Goal: Task Accomplishment & Management: Use online tool/utility

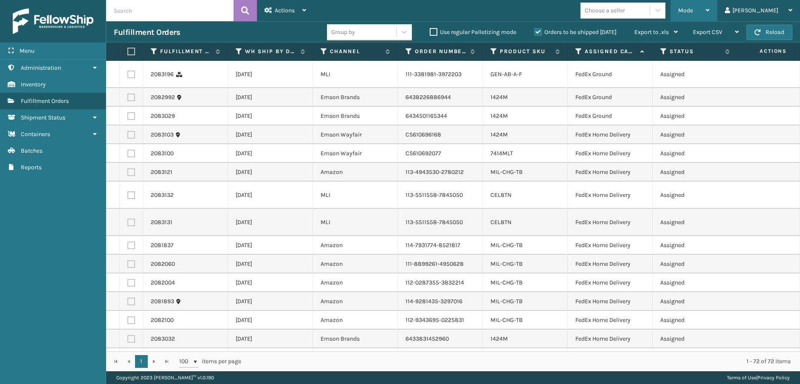
click at [710, 11] on div "Mode" at bounding box center [693, 10] width 31 height 21
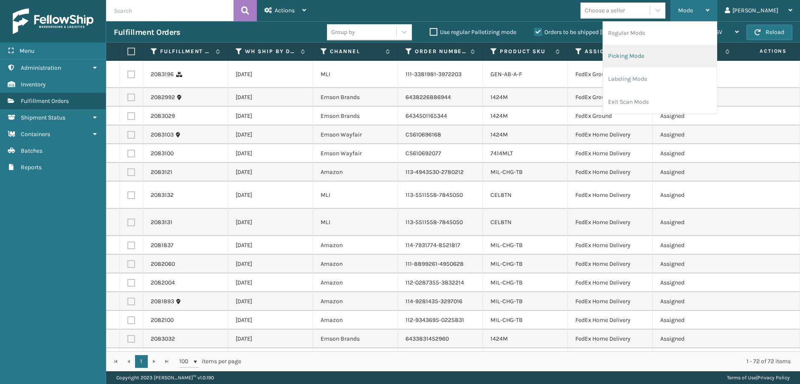
click at [691, 57] on li "Picking Mode" at bounding box center [660, 56] width 114 height 23
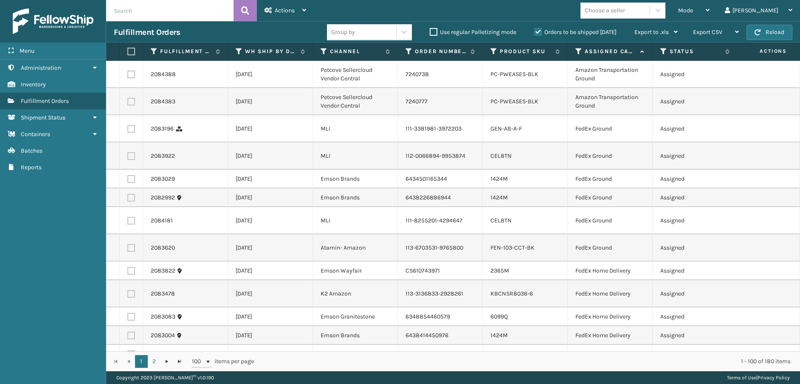
click at [578, 47] on th "Assigned Carrier Service" at bounding box center [610, 51] width 85 height 18
click at [578, 51] on icon at bounding box center [578, 52] width 7 height 8
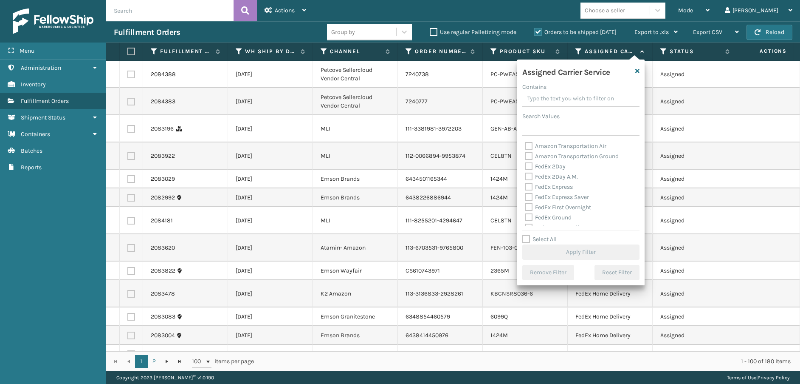
click at [530, 168] on label "FedEx 2Day" at bounding box center [545, 166] width 41 height 7
click at [525, 167] on input "FedEx 2Day" at bounding box center [525, 164] width 0 height 6
checkbox input "true"
click at [527, 175] on label "FedEx 2Day A.M." at bounding box center [551, 176] width 53 height 7
click at [525, 175] on input "FedEx 2Day A.M." at bounding box center [525, 175] width 0 height 6
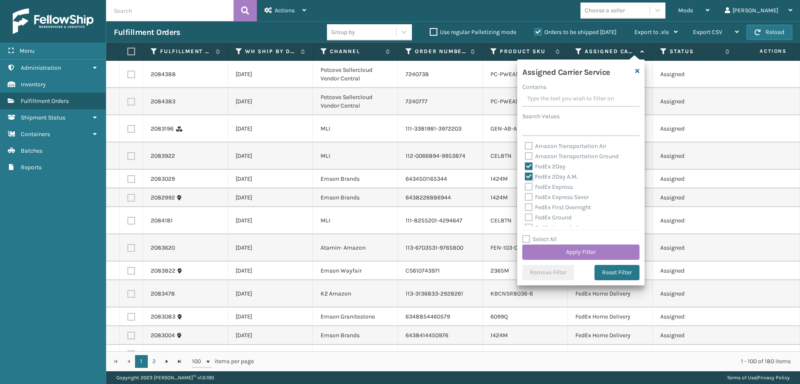
checkbox input "true"
click at [529, 186] on label "FedEx Express" at bounding box center [549, 186] width 48 height 7
click at [525, 186] on input "FedEx Express" at bounding box center [525, 185] width 0 height 6
checkbox input "true"
click at [530, 199] on label "FedEx Express Saver" at bounding box center [557, 196] width 64 height 7
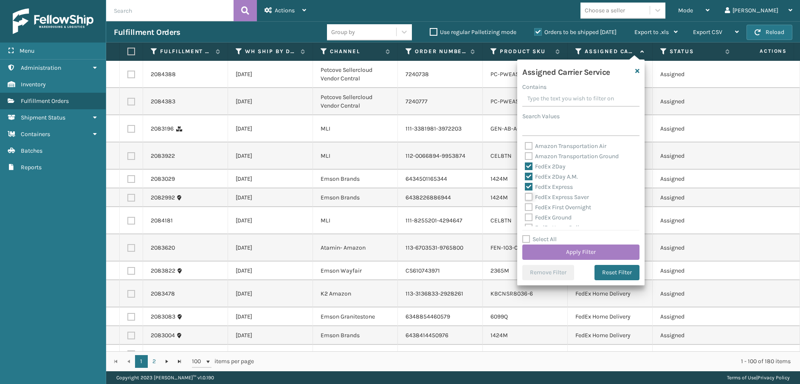
click at [525, 197] on input "FedEx Express Saver" at bounding box center [525, 195] width 0 height 6
checkbox input "true"
click at [530, 205] on label "FedEx First Overnight" at bounding box center [558, 206] width 66 height 7
click at [525, 205] on input "FedEx First Overnight" at bounding box center [525, 205] width 0 height 6
checkbox input "true"
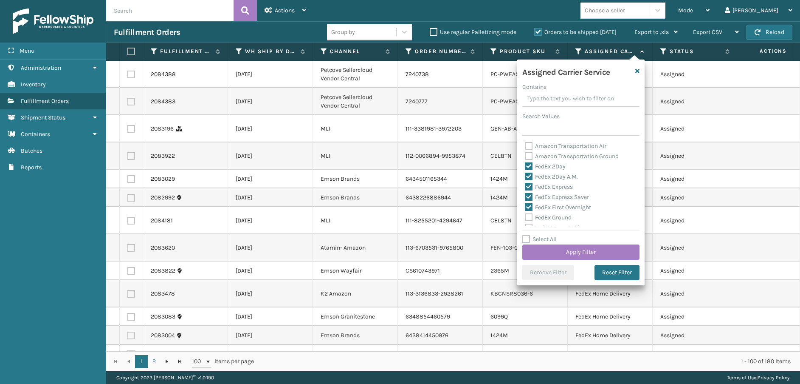
click at [530, 219] on label "FedEx Ground" at bounding box center [548, 217] width 47 height 7
click at [525, 218] on input "FedEx Ground" at bounding box center [525, 215] width 0 height 6
checkbox input "true"
click at [529, 186] on label "FedEx Home Delivery" at bounding box center [557, 184] width 65 height 7
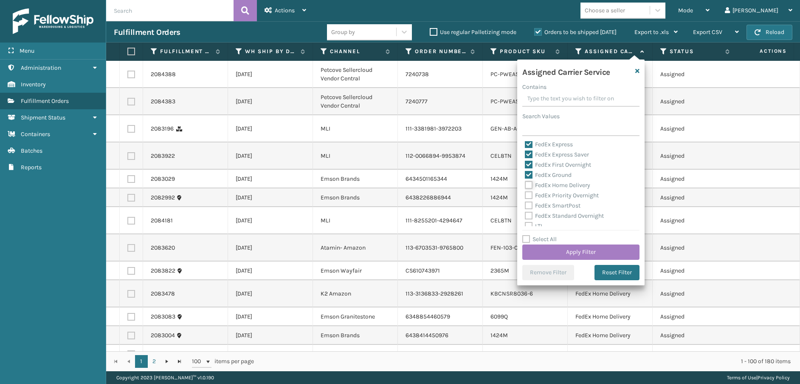
click at [525, 186] on input "FedEx Home Delivery" at bounding box center [525, 183] width 0 height 6
checkbox input "true"
click at [528, 193] on label "FedEx Priority Overnight" at bounding box center [562, 195] width 74 height 7
click at [525, 193] on input "FedEx Priority Overnight" at bounding box center [525, 193] width 0 height 6
checkbox input "true"
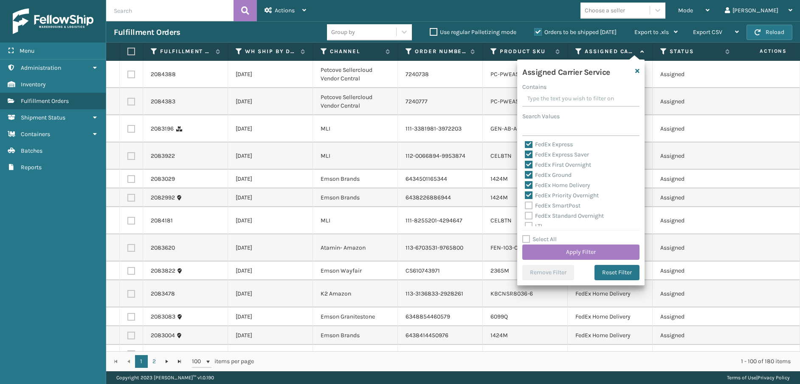
click at [529, 206] on label "FedEx SmartPost" at bounding box center [553, 205] width 56 height 7
click at [525, 206] on input "FedEx SmartPost" at bounding box center [525, 203] width 0 height 6
checkbox input "true"
click at [530, 215] on label "FedEx Standard Overnight" at bounding box center [564, 215] width 79 height 7
click at [525, 215] on input "FedEx Standard Overnight" at bounding box center [525, 214] width 0 height 6
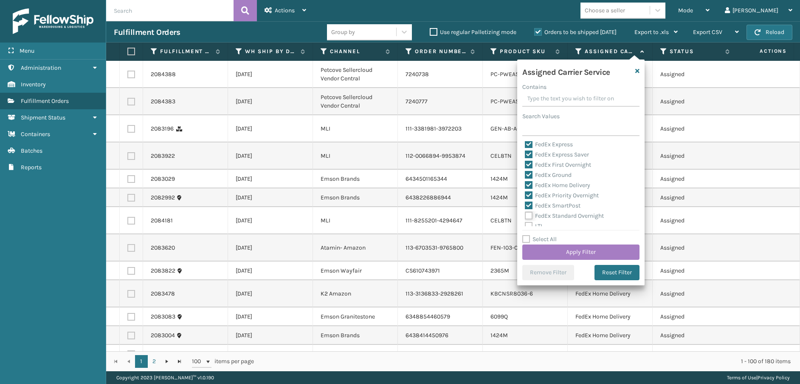
checkbox input "true"
click at [542, 250] on button "Apply Filter" at bounding box center [580, 251] width 117 height 15
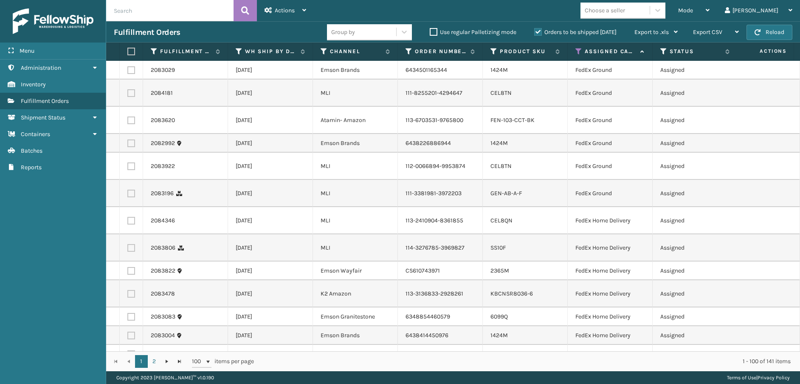
click at [133, 54] on label at bounding box center [129, 52] width 5 height 8
click at [128, 54] on input "checkbox" at bounding box center [127, 52] width 0 height 6
checkbox input "true"
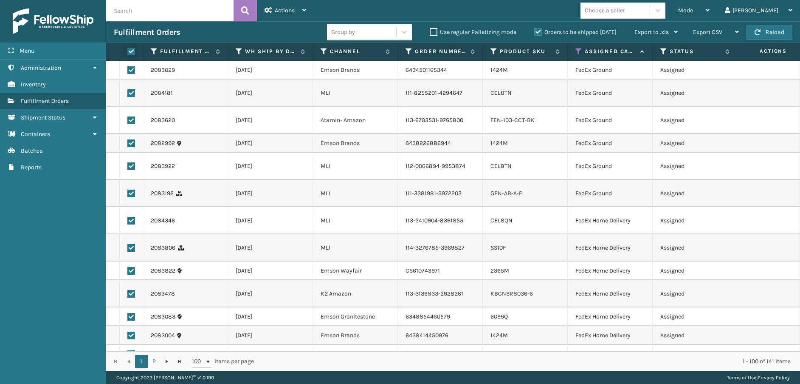
checkbox input "true"
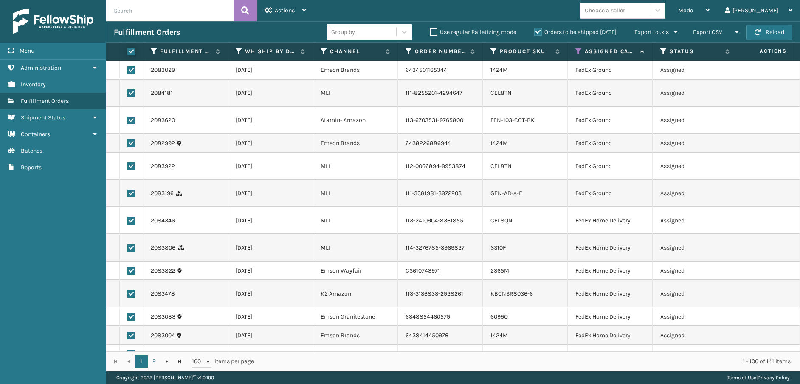
checkbox input "true"
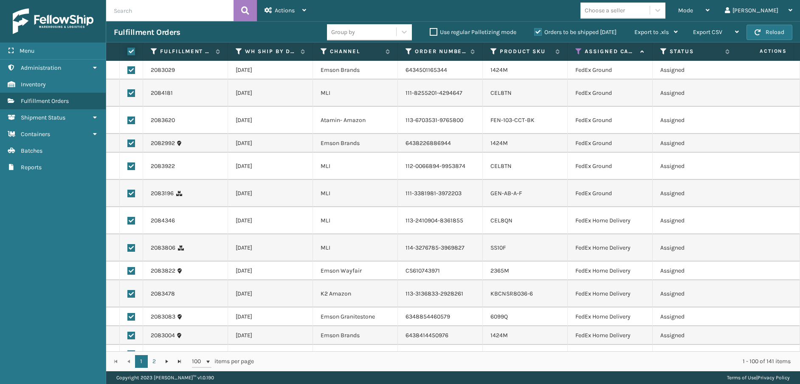
checkbox input "true"
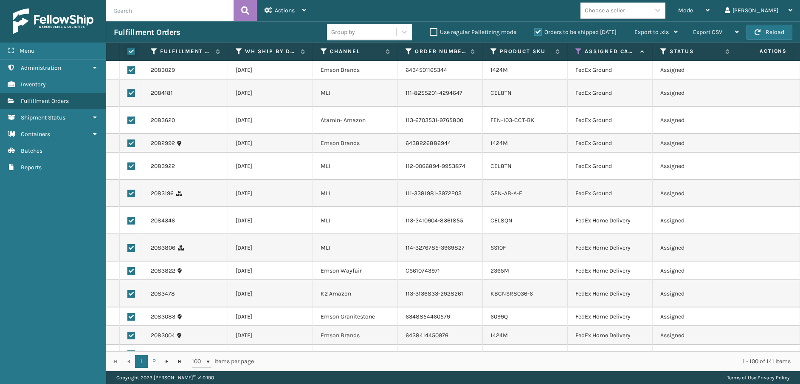
checkbox input "true"
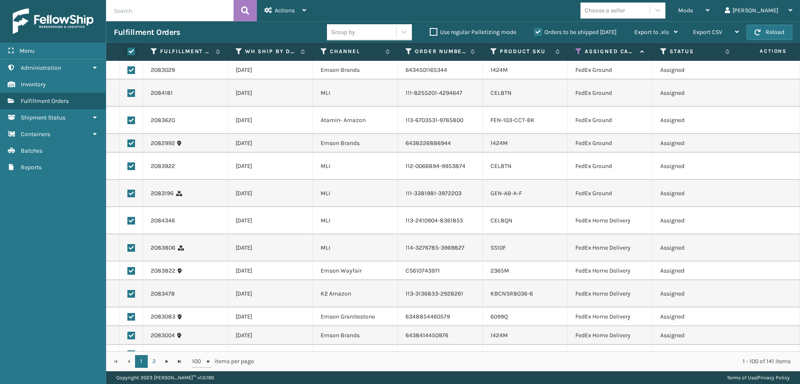
checkbox input "true"
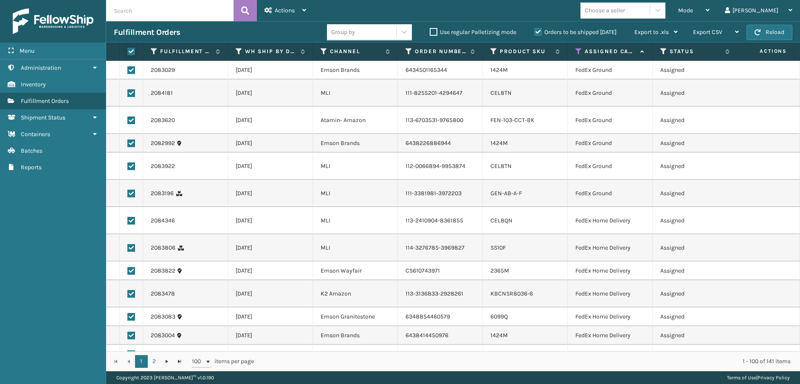
checkbox input "true"
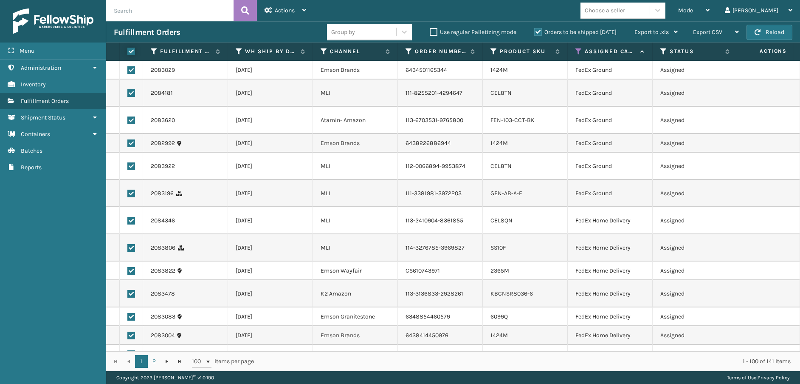
checkbox input "true"
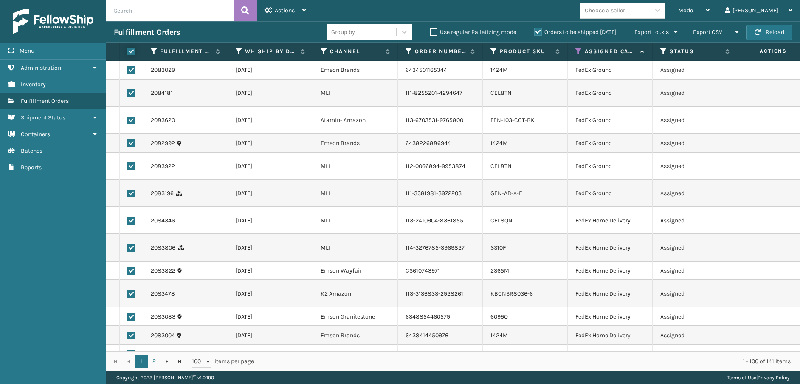
checkbox input "true"
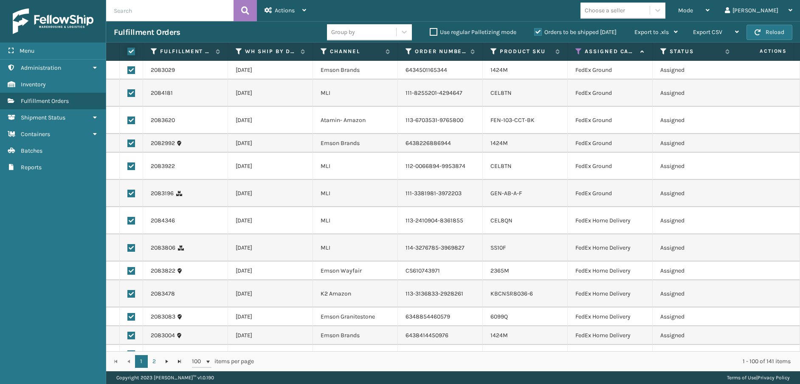
checkbox input "true"
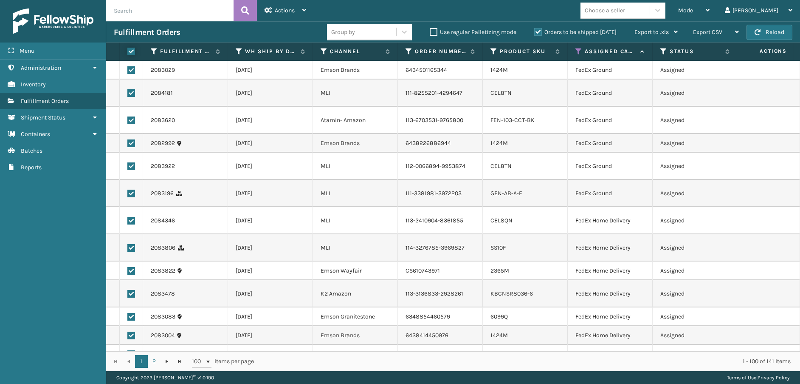
checkbox input "true"
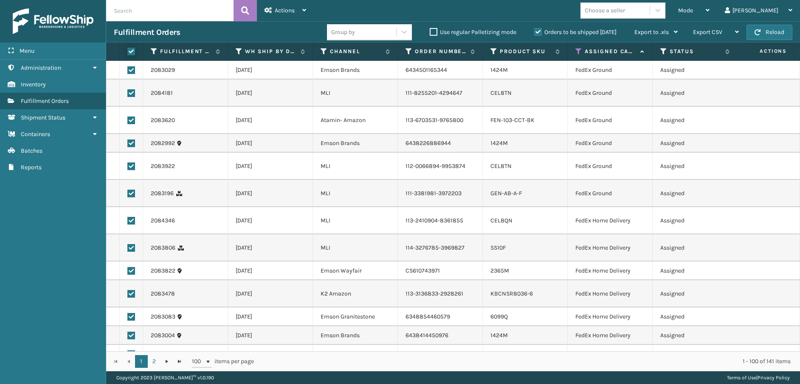
checkbox input "true"
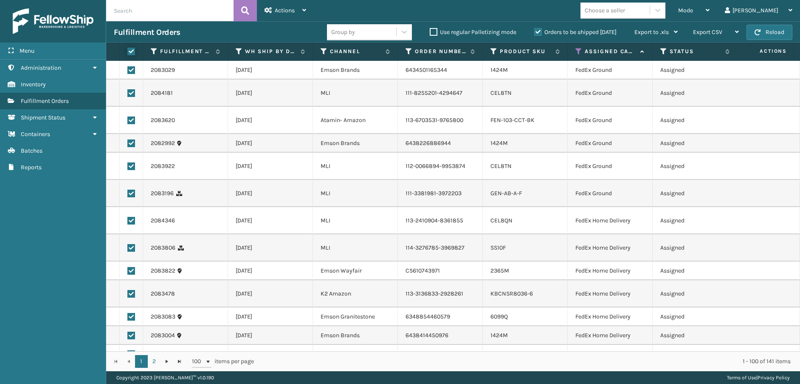
checkbox input "true"
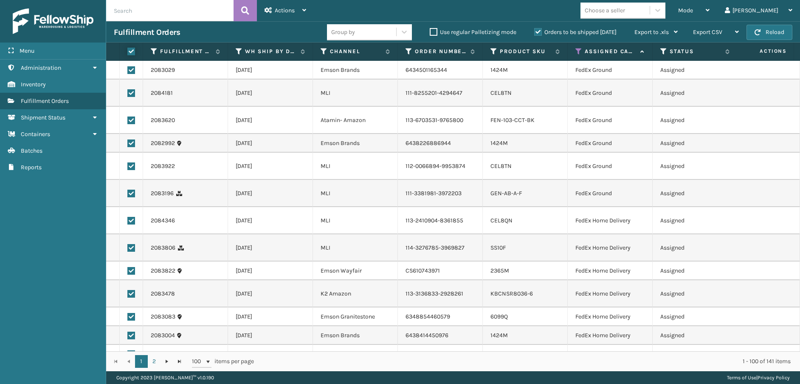
checkbox input "true"
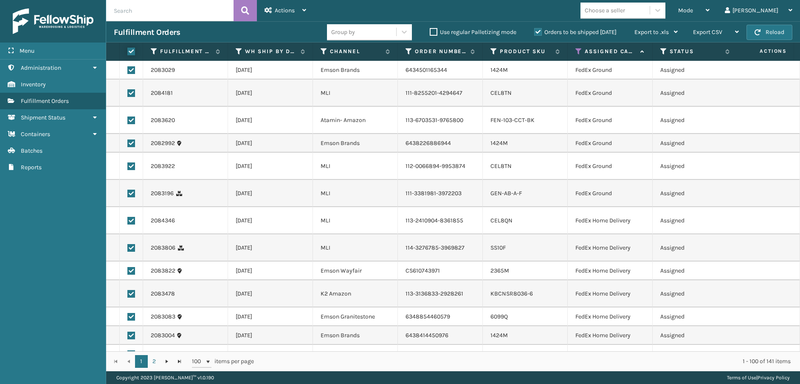
checkbox input "true"
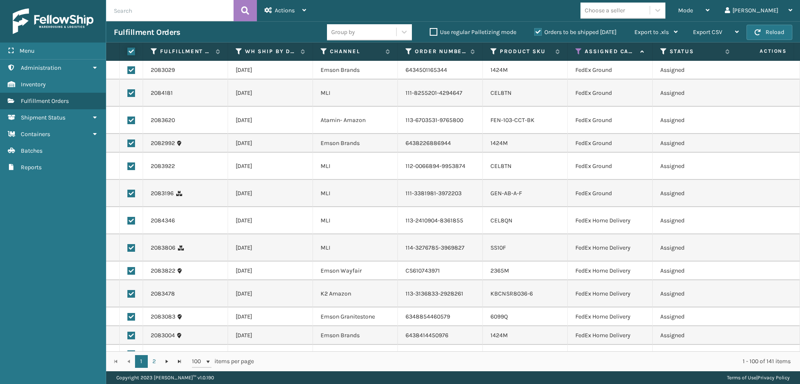
checkbox input "true"
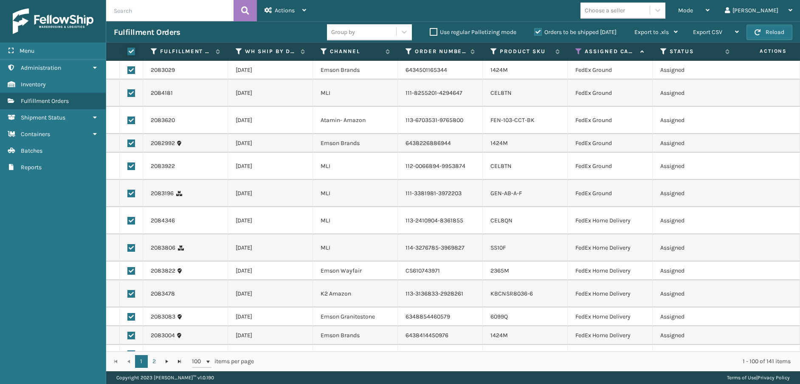
checkbox input "true"
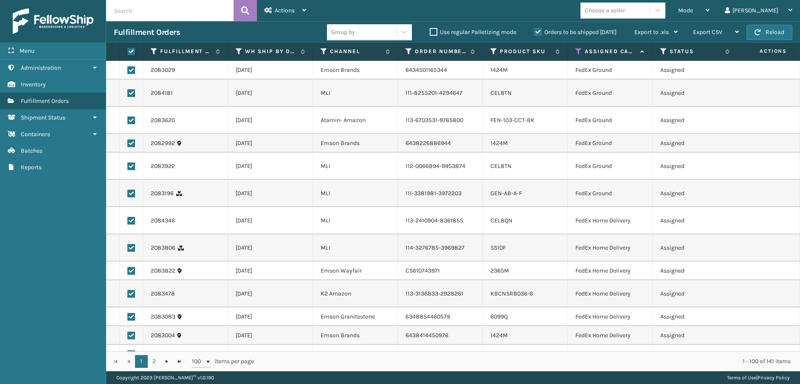
checkbox input "true"
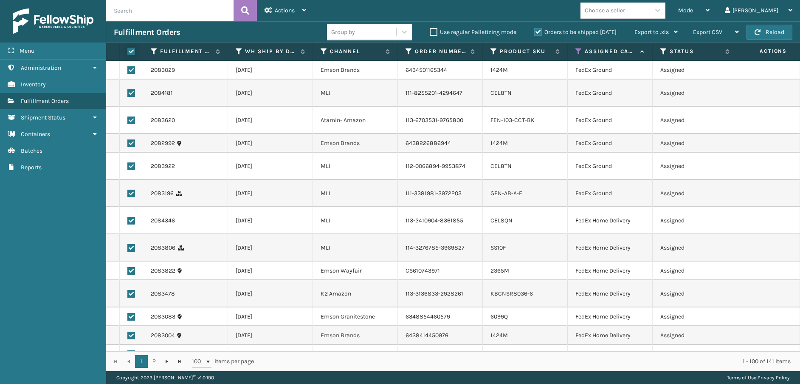
checkbox input "true"
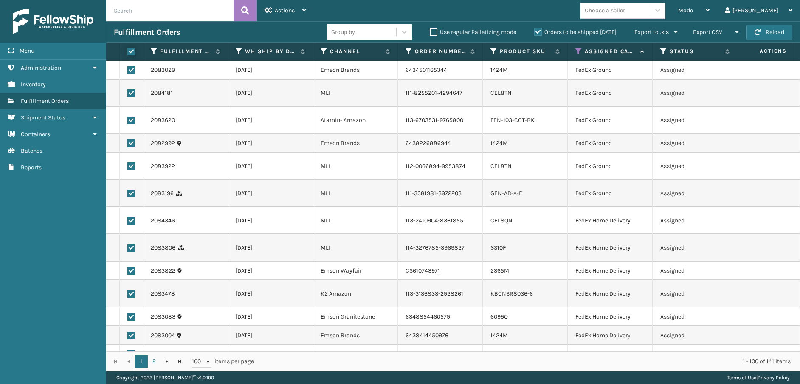
checkbox input "true"
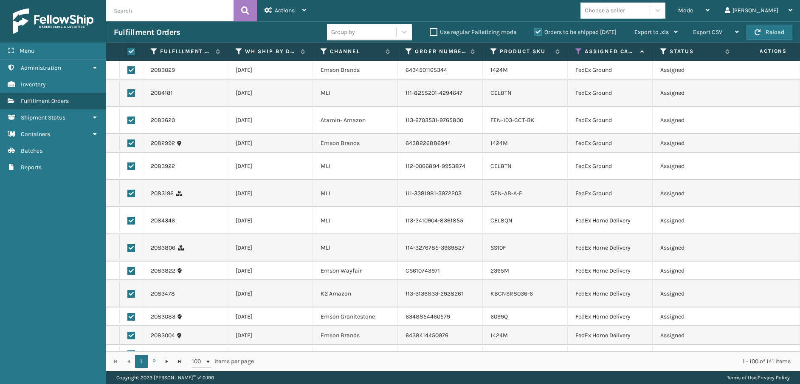
checkbox input "true"
click at [307, 14] on div "Actions Settings Remove All Filters Export Labels Create Picking Batch" at bounding box center [285, 10] width 57 height 21
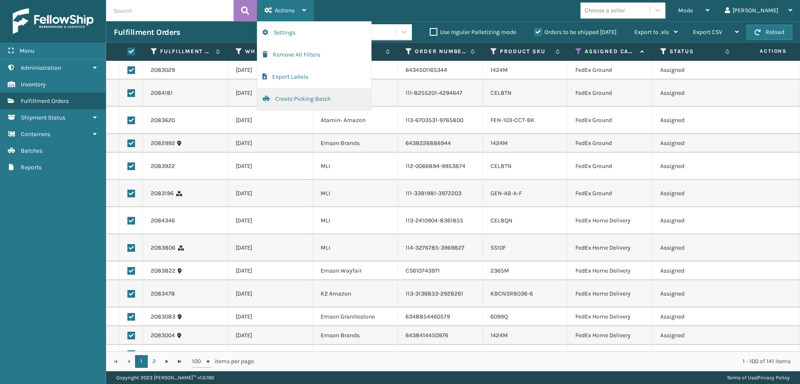
click at [288, 100] on button "Create Picking Batch" at bounding box center [314, 99] width 114 height 22
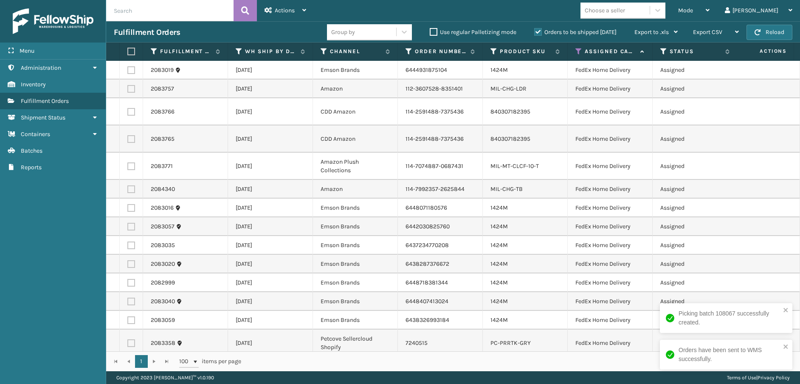
click at [133, 51] on label at bounding box center [129, 52] width 5 height 8
click at [128, 51] on input "checkbox" at bounding box center [127, 52] width 0 height 6
checkbox input "true"
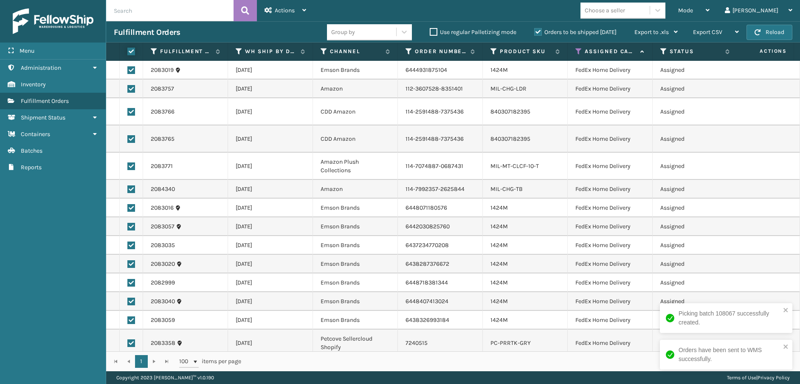
checkbox input "true"
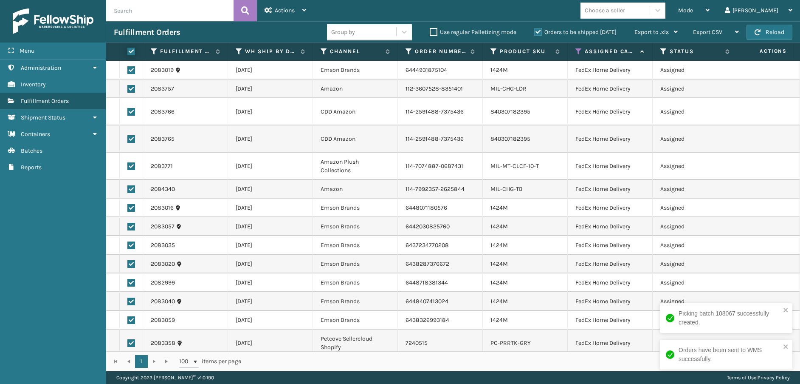
checkbox input "true"
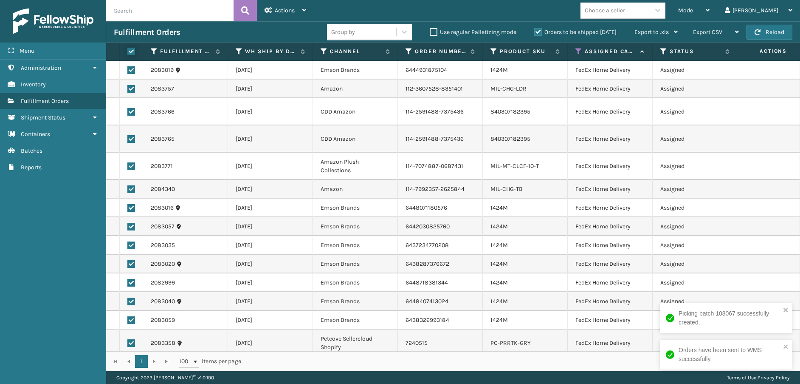
checkbox input "true"
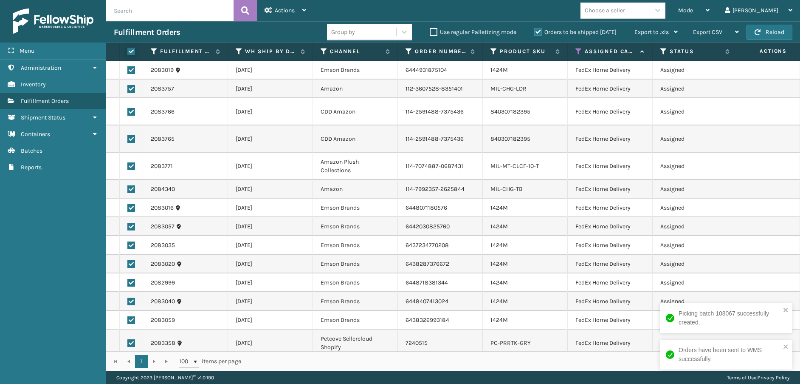
checkbox input "true"
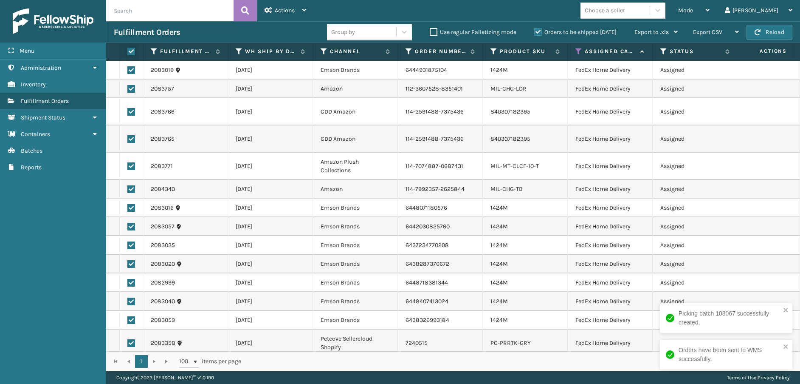
checkbox input "true"
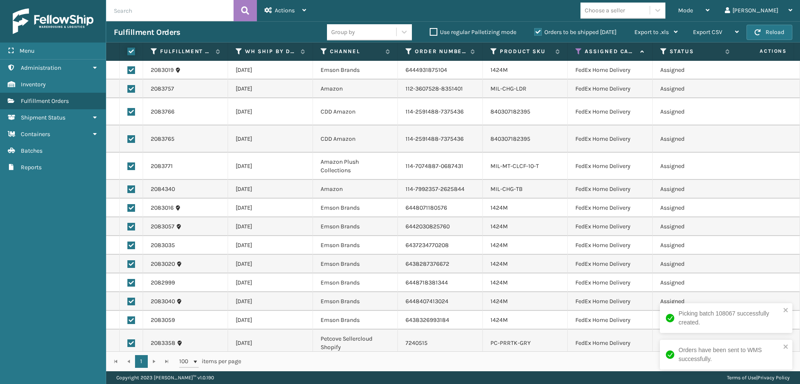
checkbox input "true"
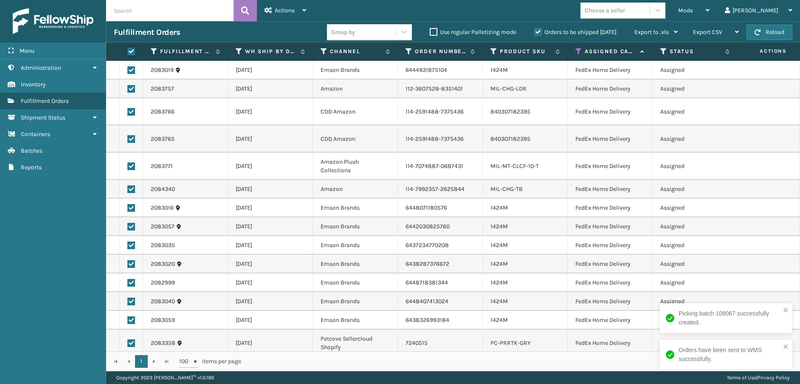
checkbox input "true"
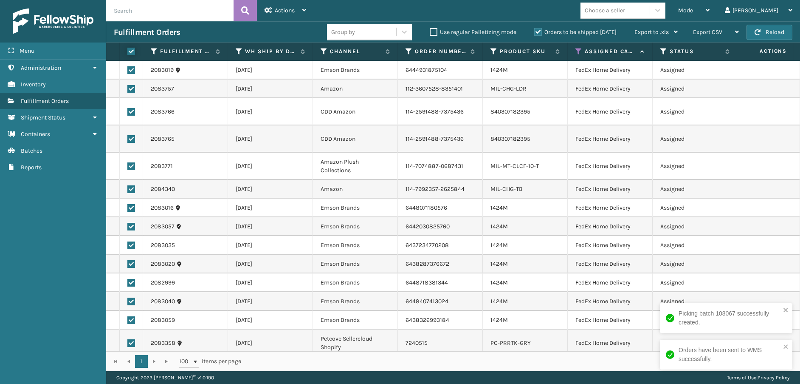
checkbox input "true"
click at [277, 11] on span "Actions" at bounding box center [285, 10] width 20 height 7
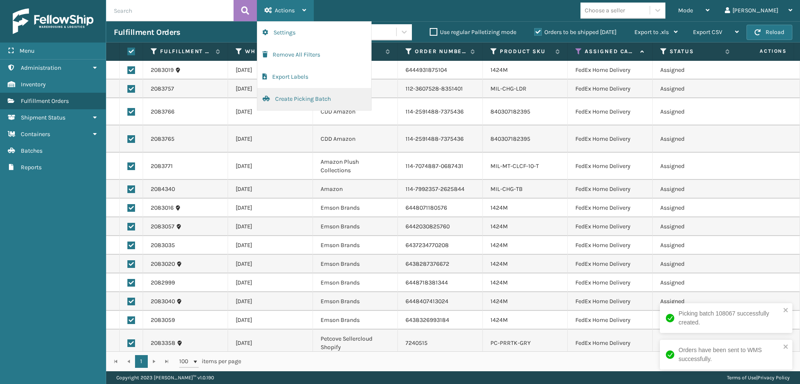
click at [288, 101] on button "Create Picking Batch" at bounding box center [314, 99] width 114 height 22
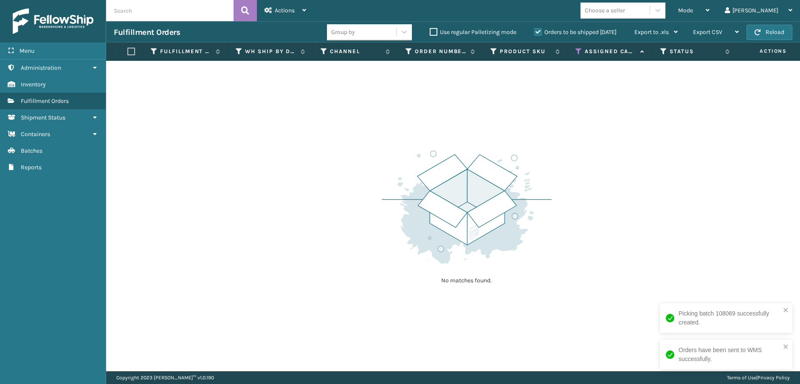
click at [576, 51] on icon at bounding box center [578, 52] width 7 height 8
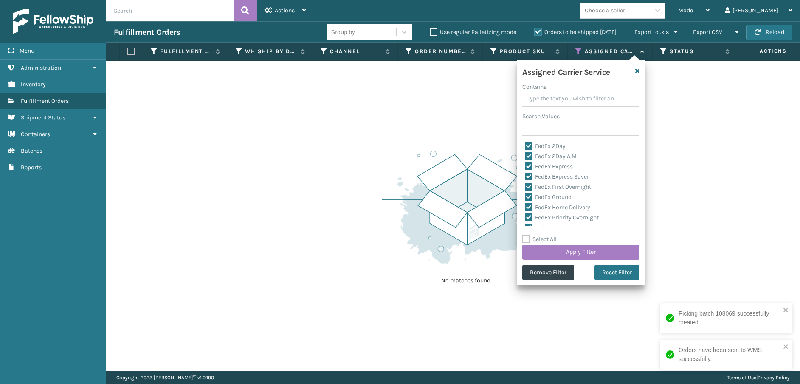
click at [527, 238] on label "Select All" at bounding box center [539, 238] width 34 height 7
click at [527, 235] on input "Select All" at bounding box center [585, 234] width 127 height 1
checkbox input "true"
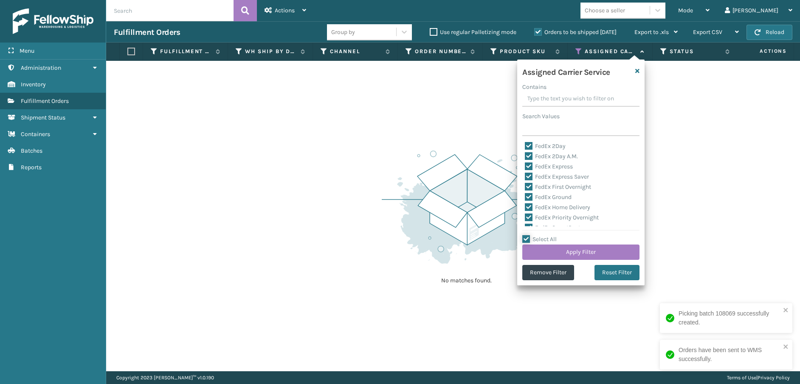
checkbox input "true"
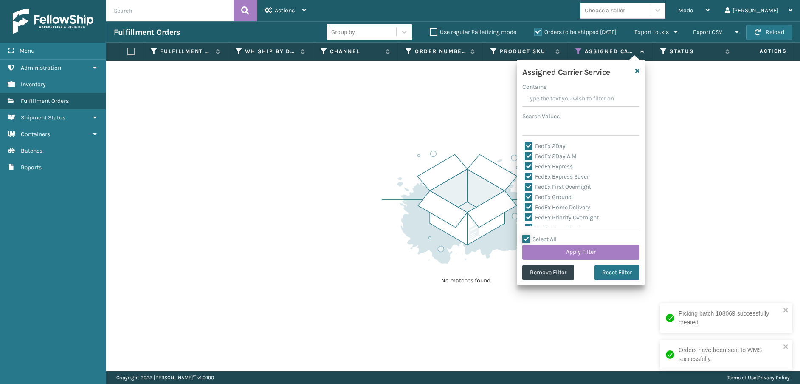
checkbox input "true"
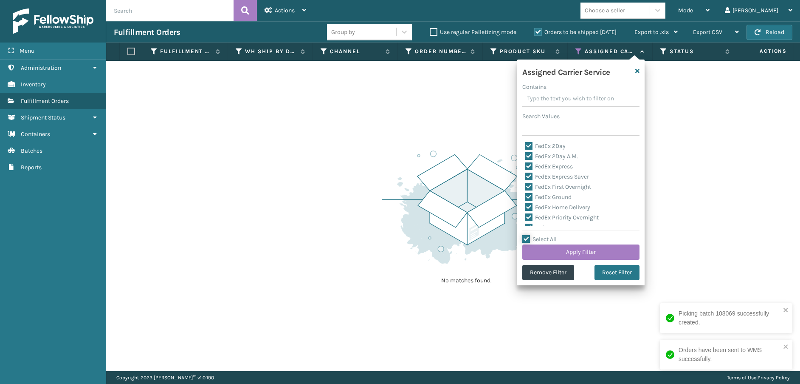
checkbox input "true"
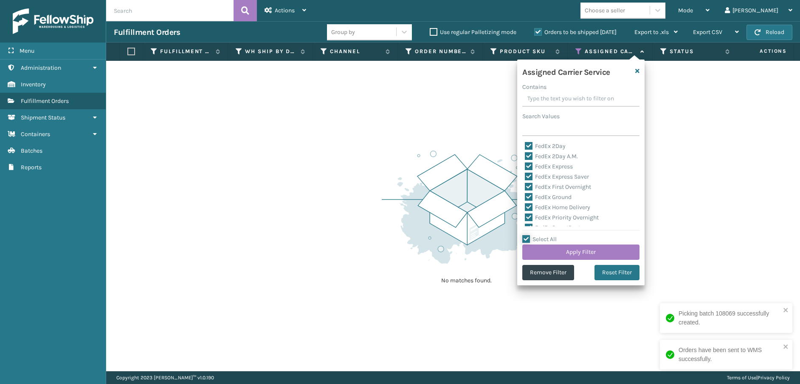
checkbox input "true"
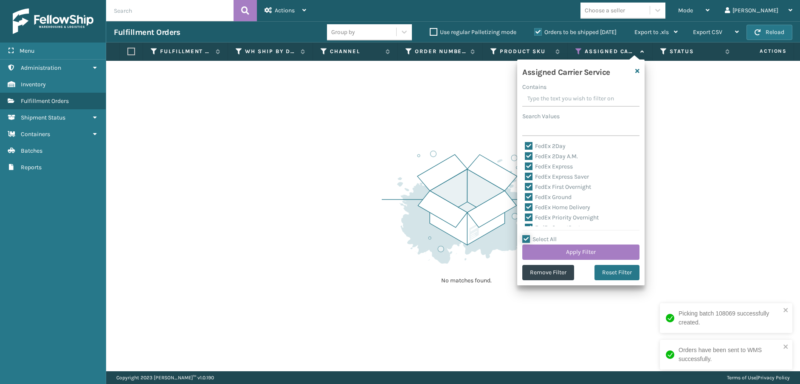
checkbox input "true"
click at [527, 238] on label "Select All" at bounding box center [539, 238] width 34 height 7
click at [527, 235] on input "Select All" at bounding box center [585, 234] width 127 height 1
checkbox input "false"
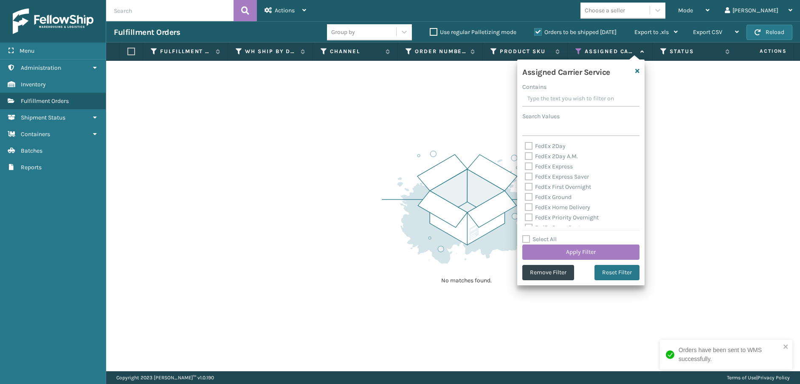
checkbox input "false"
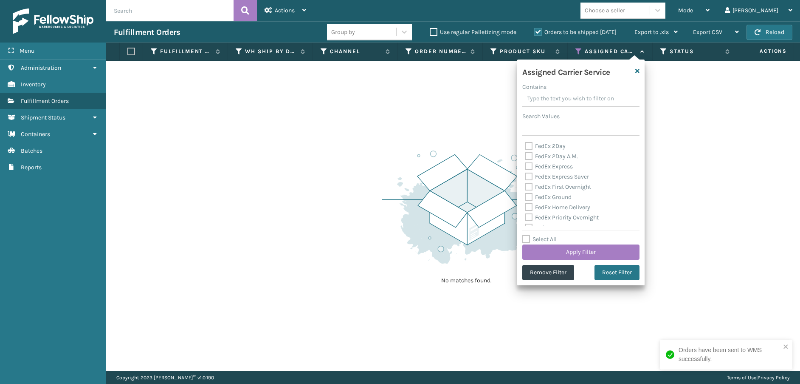
checkbox input "false"
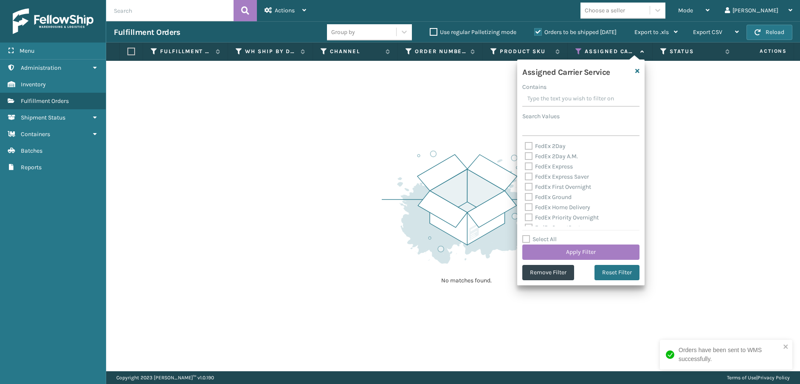
checkbox input "false"
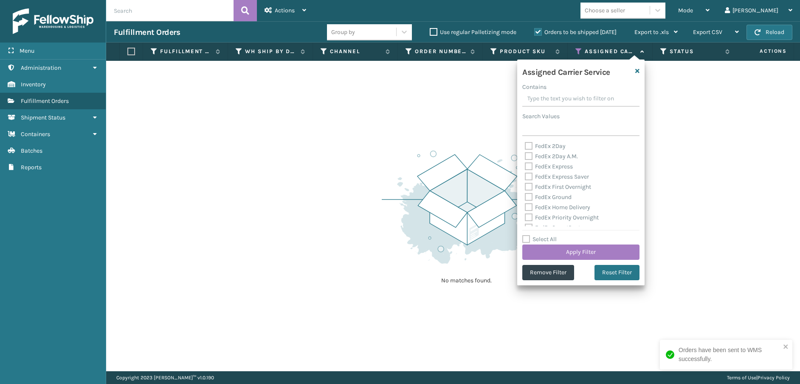
checkbox input "false"
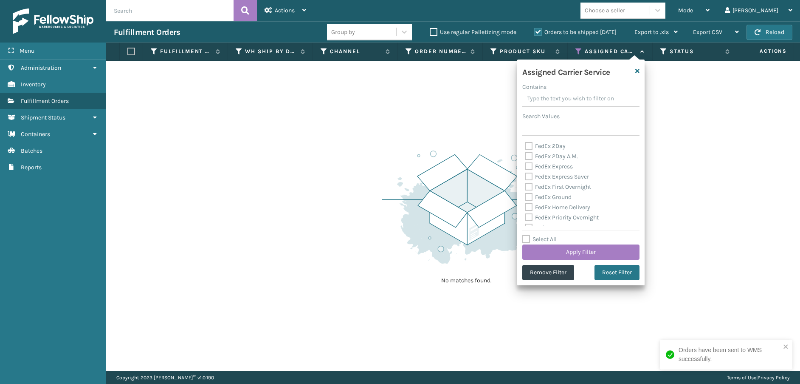
checkbox input "false"
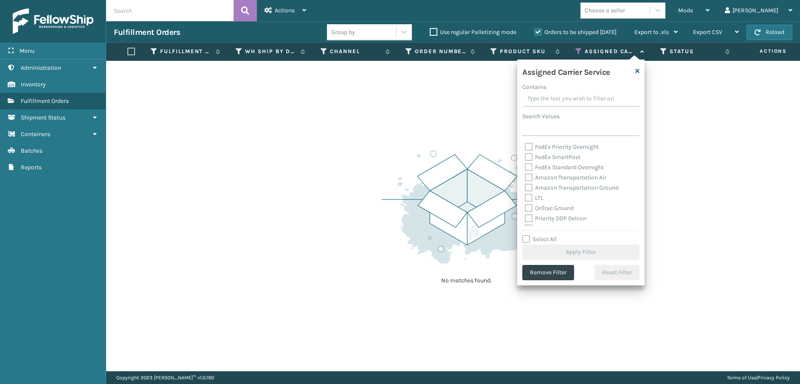
scroll to position [85, 0]
click at [532, 195] on label "OnTrac Ground" at bounding box center [549, 193] width 49 height 7
click at [525, 194] on input "OnTrac Ground" at bounding box center [525, 192] width 0 height 6
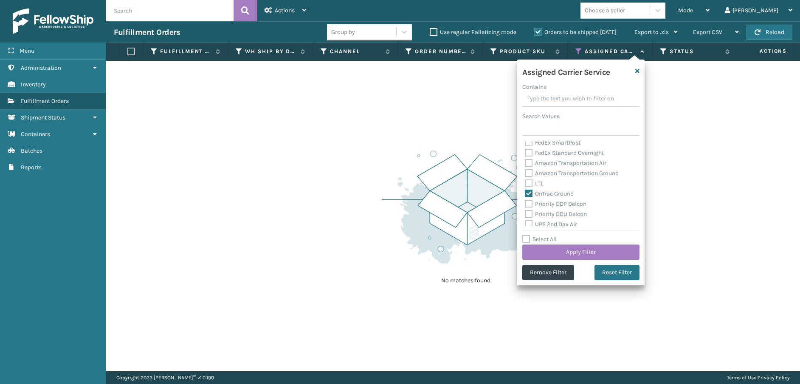
click at [530, 206] on label "Priority DDP Delcon" at bounding box center [556, 203] width 62 height 7
click at [525, 204] on input "Priority DDP Delcon" at bounding box center [525, 202] width 0 height 6
click at [530, 214] on label "Priority DDU Delcon" at bounding box center [556, 213] width 62 height 7
click at [525, 214] on input "Priority DDU Delcon" at bounding box center [525, 212] width 0 height 6
click at [527, 225] on label "UPS 2nd Day Air" at bounding box center [551, 223] width 52 height 7
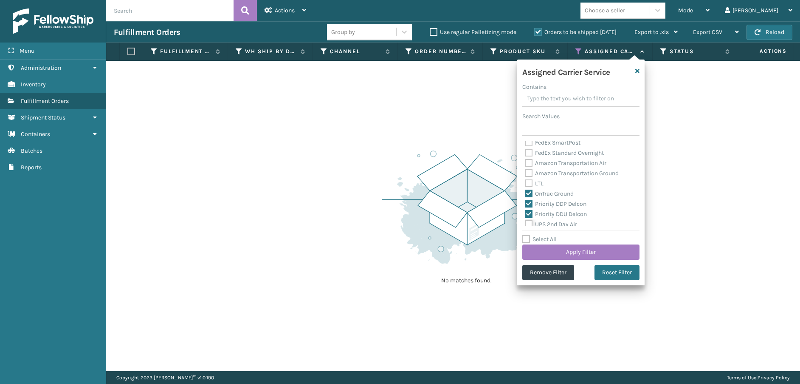
click at [525, 225] on input "UPS 2nd Day Air" at bounding box center [525, 222] width 0 height 6
click at [527, 195] on label "UPS 2nd Day Air A.M." at bounding box center [557, 191] width 65 height 7
click at [525, 192] on input "UPS 2nd Day Air A.M." at bounding box center [525, 190] width 0 height 6
drag, startPoint x: 527, startPoint y: 202, endPoint x: 527, endPoint y: 212, distance: 10.2
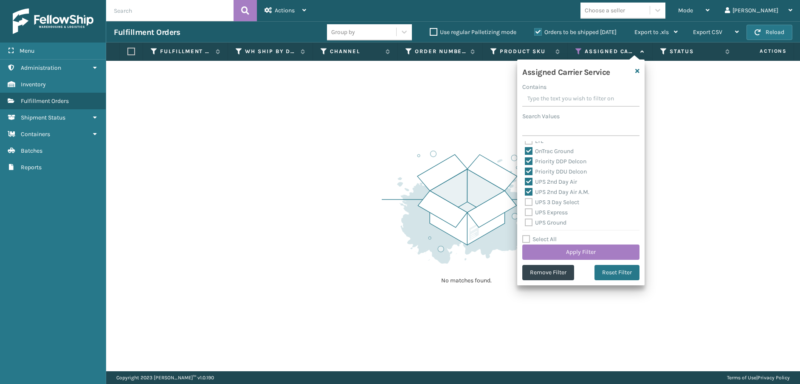
click at [527, 203] on label "UPS 3 Day Select" at bounding box center [552, 201] width 54 height 7
click at [525, 203] on input "UPS 3 Day Select" at bounding box center [525, 200] width 0 height 6
click at [527, 216] on div "UPS Express" at bounding box center [581, 212] width 112 height 10
click at [527, 212] on label "UPS Express" at bounding box center [546, 212] width 43 height 7
click at [525, 212] on input "UPS Express" at bounding box center [525, 210] width 0 height 6
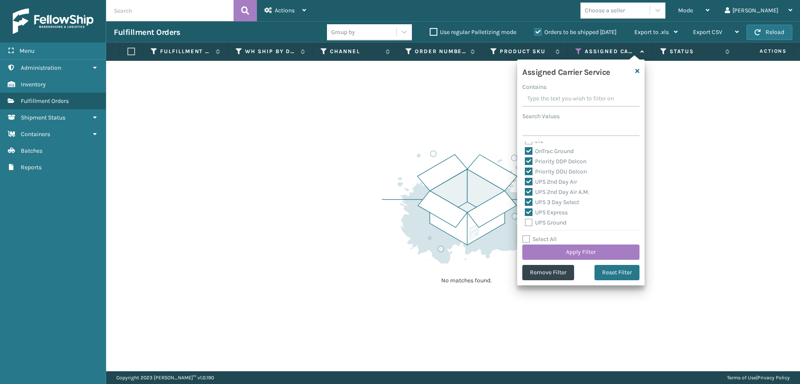
click at [529, 222] on label "UPS Ground" at bounding box center [546, 222] width 42 height 7
click at [525, 222] on input "UPS Ground" at bounding box center [525, 220] width 0 height 6
click at [527, 151] on label "UPS Next Day Air" at bounding box center [552, 147] width 54 height 7
click at [525, 148] on input "UPS Next Day Air" at bounding box center [525, 146] width 0 height 6
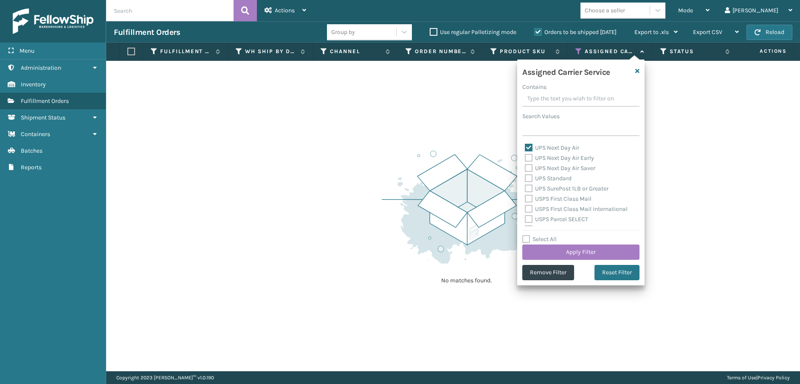
click at [528, 164] on div "UPS Next Day Air Saver" at bounding box center [581, 168] width 112 height 10
click at [528, 160] on label "UPS Next Day Air Early" at bounding box center [559, 157] width 69 height 7
click at [525, 158] on input "UPS Next Day Air Early" at bounding box center [525, 156] width 0 height 6
click at [529, 167] on label "UPS Next Day Air Saver" at bounding box center [560, 167] width 71 height 7
click at [525, 167] on input "UPS Next Day Air Saver" at bounding box center [525, 166] width 0 height 6
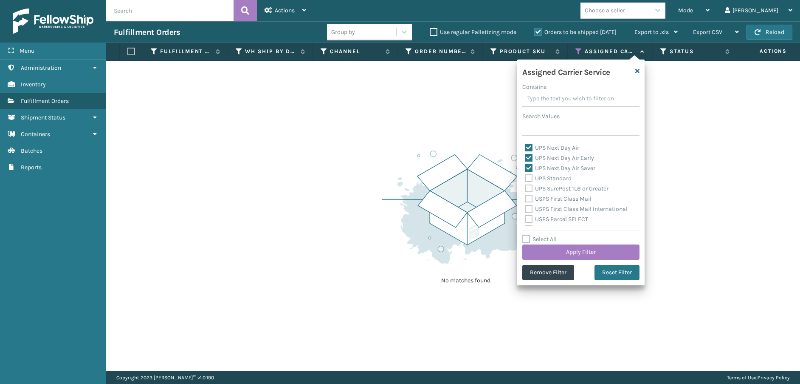
click at [529, 175] on label "UPS Standard" at bounding box center [548, 178] width 47 height 7
click at [525, 175] on input "UPS Standard" at bounding box center [525, 176] width 0 height 6
click at [529, 187] on label "UPS SurePost 1LB or Greater" at bounding box center [567, 188] width 84 height 7
click at [525, 187] on input "UPS SurePost 1LB or Greater" at bounding box center [525, 186] width 0 height 6
click at [529, 196] on label "USPS First Class Mail" at bounding box center [558, 198] width 67 height 7
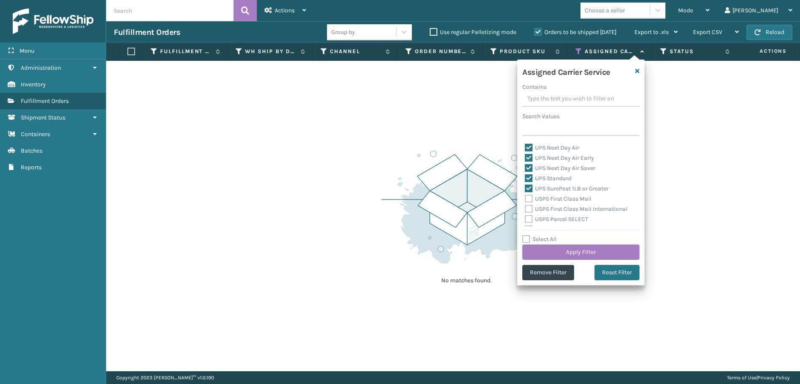
click at [525, 196] on input "USPS First Class Mail" at bounding box center [525, 197] width 0 height 6
click at [529, 207] on label "USPS First Class Mail International" at bounding box center [576, 208] width 103 height 7
click at [525, 207] on input "USPS First Class Mail International" at bounding box center [525, 207] width 0 height 6
click at [528, 221] on label "USPS Parcel SELECT" at bounding box center [556, 218] width 63 height 7
click at [525, 220] on input "USPS Parcel SELECT" at bounding box center [525, 217] width 0 height 6
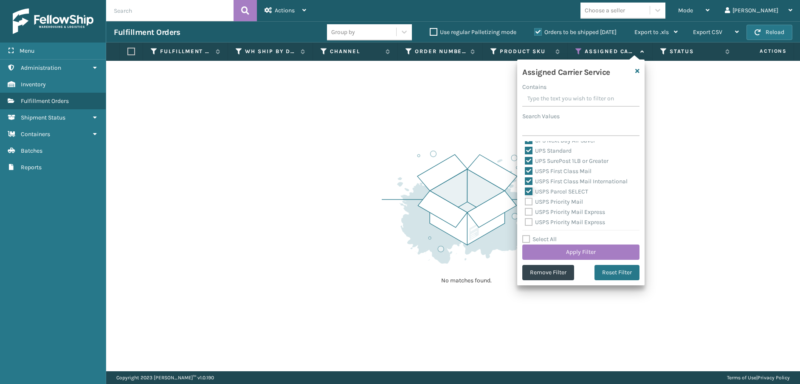
scroll to position [255, 0]
click at [527, 187] on label "USPS Priority Mail" at bounding box center [554, 186] width 58 height 7
click at [525, 187] on input "USPS Priority Mail" at bounding box center [525, 185] width 0 height 6
drag, startPoint x: 527, startPoint y: 196, endPoint x: 529, endPoint y: 204, distance: 7.8
click at [528, 197] on label "USPS Priority Mail Express" at bounding box center [565, 196] width 80 height 7
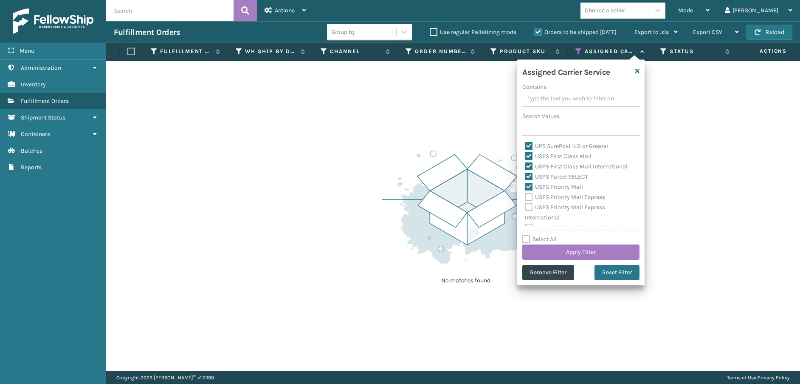
click at [525, 197] on input "USPS Priority Mail Express" at bounding box center [525, 195] width 0 height 6
click at [530, 207] on label "USPS Priority Mail Express International" at bounding box center [565, 211] width 80 height 17
click at [525, 207] on input "USPS Priority Mail Express International" at bounding box center [525, 205] width 0 height 6
click at [526, 223] on label "USPS Priority Mail International" at bounding box center [572, 220] width 94 height 7
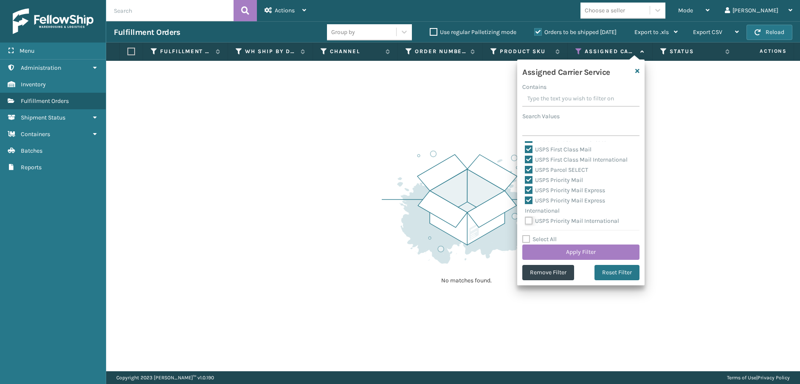
click at [525, 221] on input "USPS Priority Mail International" at bounding box center [525, 219] width 0 height 6
click at [544, 245] on button "Apply Filter" at bounding box center [580, 251] width 117 height 15
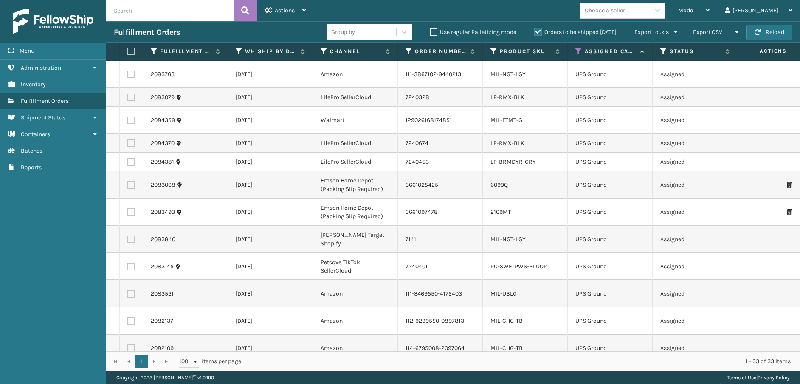
click at [133, 54] on label at bounding box center [129, 52] width 5 height 8
click at [128, 54] on input "checkbox" at bounding box center [127, 52] width 0 height 6
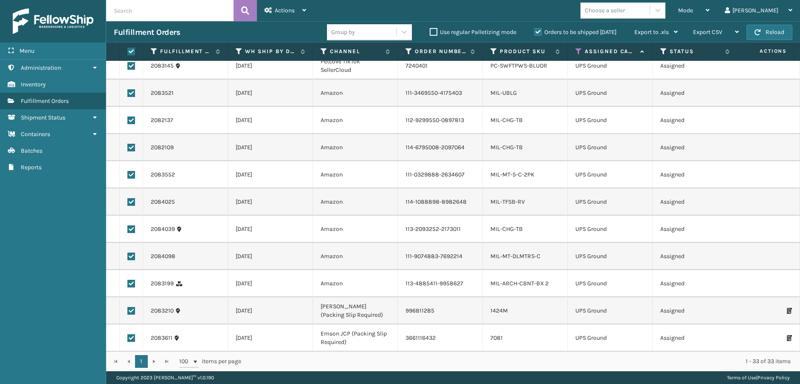
scroll to position [0, 0]
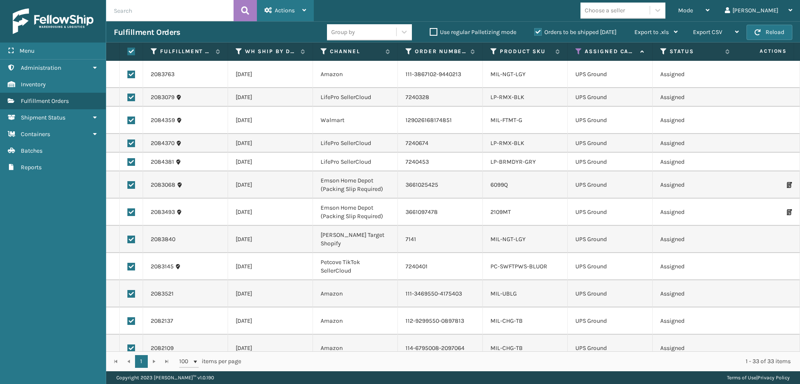
click at [271, 10] on icon at bounding box center [269, 10] width 8 height 6
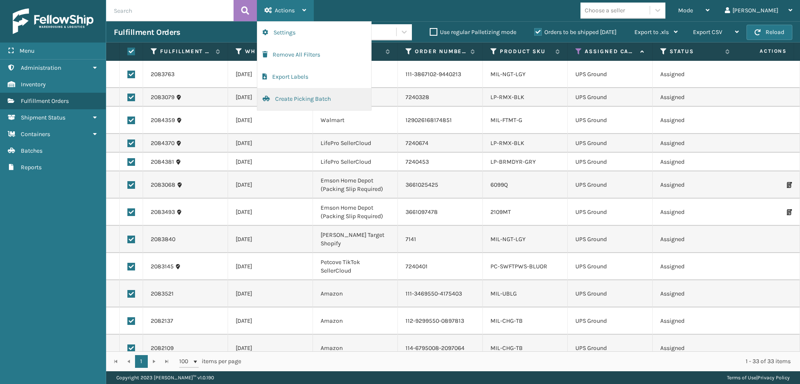
click at [300, 97] on button "Create Picking Batch" at bounding box center [314, 99] width 114 height 22
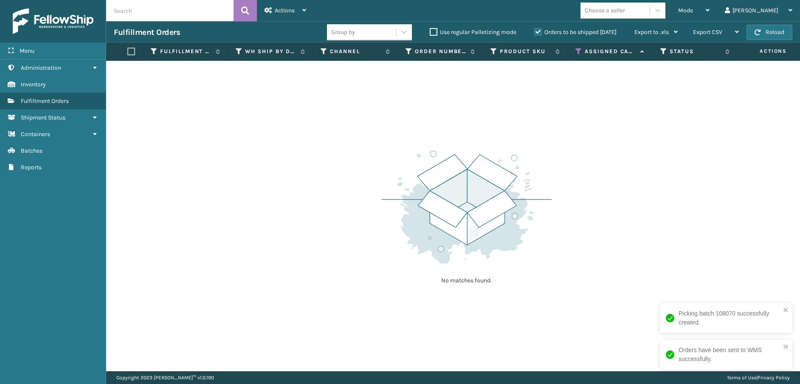
click at [579, 51] on icon at bounding box center [578, 52] width 7 height 8
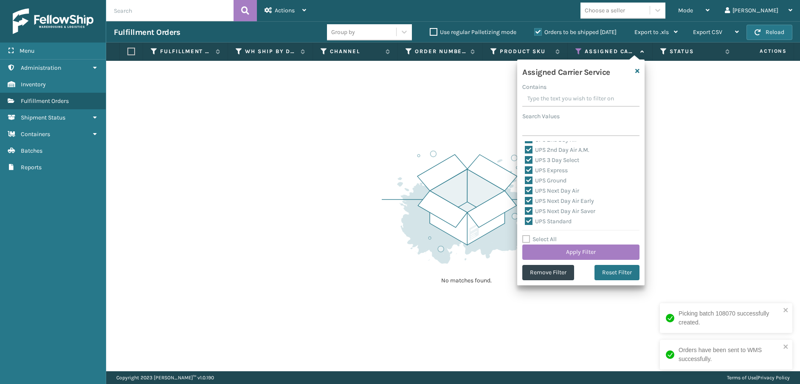
scroll to position [85, 0]
click at [526, 238] on label "Select All" at bounding box center [539, 238] width 34 height 7
click at [526, 235] on input "Select All" at bounding box center [585, 234] width 127 height 1
click at [526, 238] on label "Select All" at bounding box center [539, 238] width 34 height 7
click at [526, 235] on input "Select All" at bounding box center [585, 234] width 127 height 1
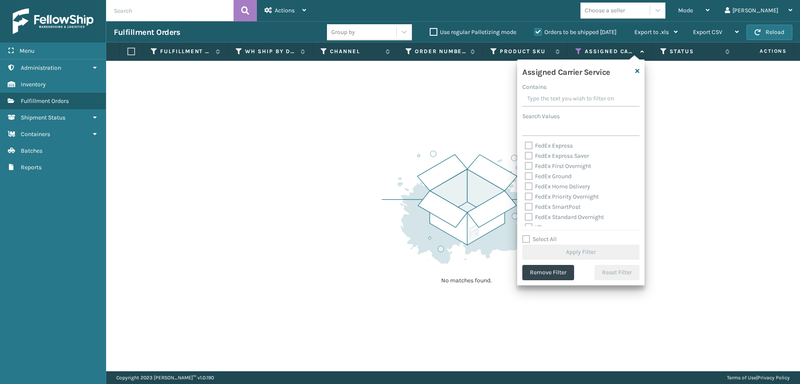
scroll to position [262, 0]
click at [527, 222] on label "LTL" at bounding box center [534, 220] width 19 height 7
click at [525, 221] on input "LTL" at bounding box center [525, 219] width 0 height 6
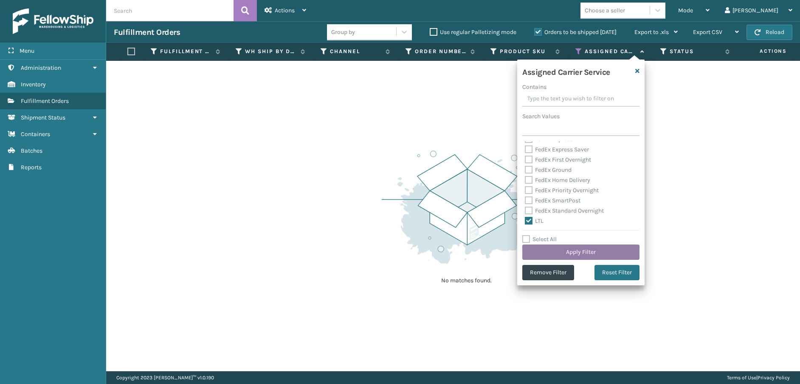
click at [550, 248] on button "Apply Filter" at bounding box center [580, 251] width 117 height 15
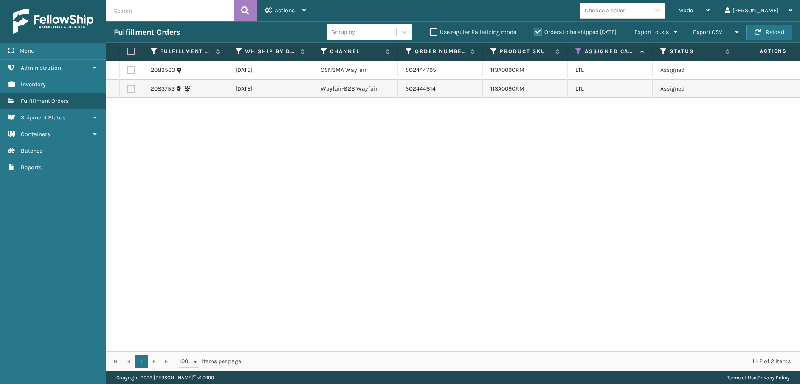
click at [130, 70] on label at bounding box center [131, 70] width 8 height 8
click at [128, 70] on input "checkbox" at bounding box center [127, 69] width 0 height 6
click at [279, 11] on span "Actions" at bounding box center [285, 10] width 20 height 7
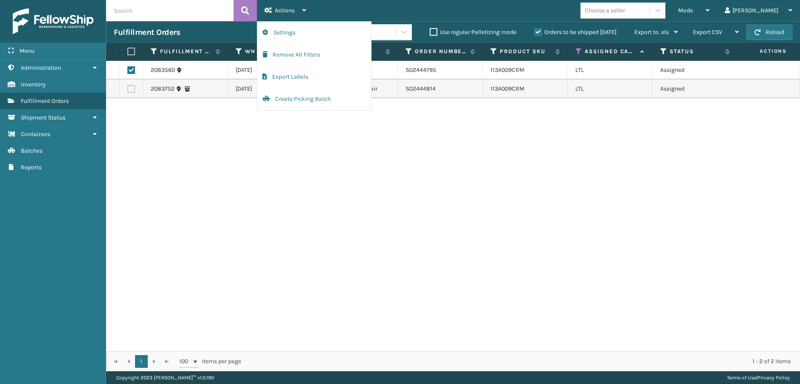
click at [133, 90] on label at bounding box center [131, 89] width 8 height 8
click at [128, 90] on input "checkbox" at bounding box center [127, 88] width 0 height 6
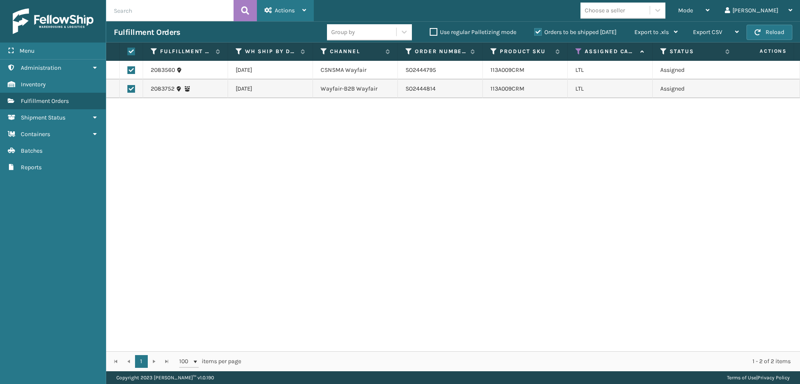
click at [283, 7] on span "Actions" at bounding box center [285, 10] width 20 height 7
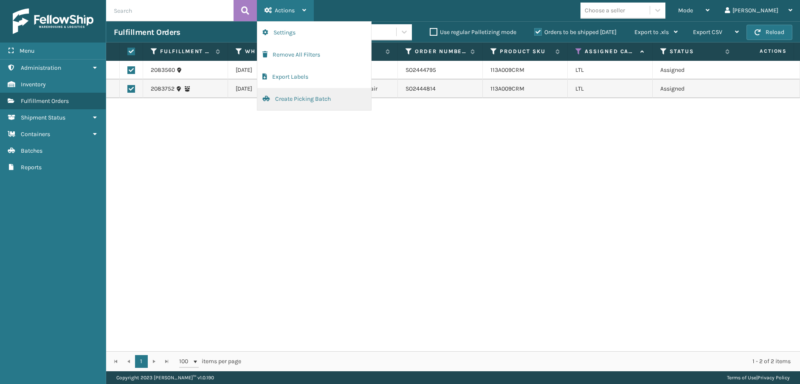
click at [295, 97] on button "Create Picking Batch" at bounding box center [314, 99] width 114 height 22
